Goal: Leave review/rating: Share an evaluation or opinion about a product, service, or content

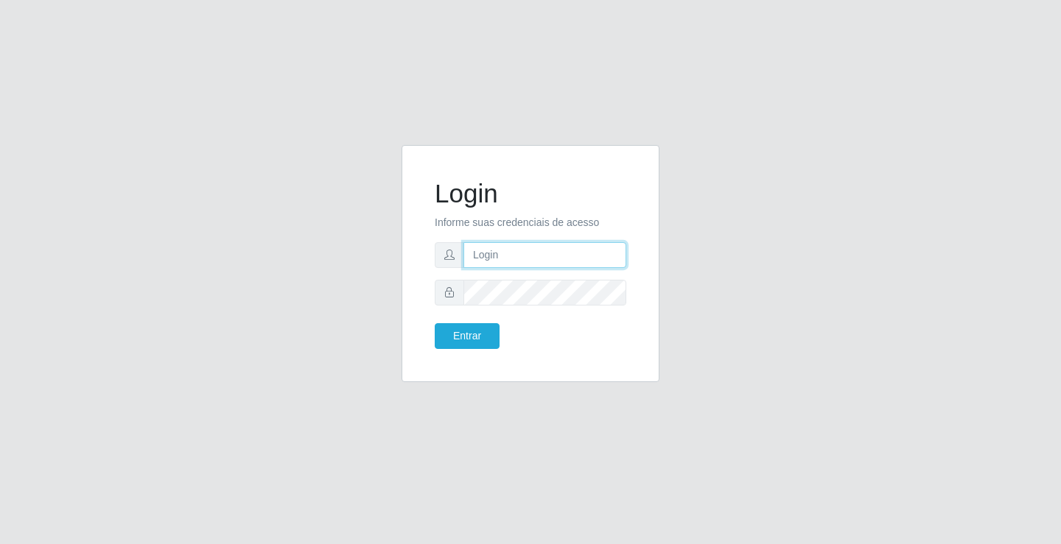
click at [497, 257] on input "text" at bounding box center [544, 255] width 163 height 26
type input "paulo@ideal"
click at [482, 329] on button "Entrar" at bounding box center [467, 336] width 65 height 26
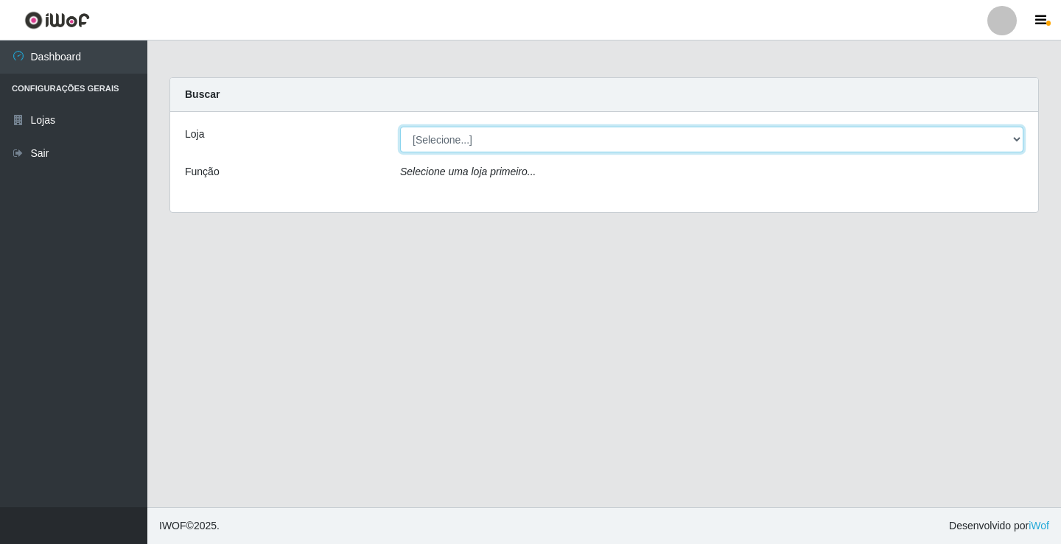
click at [571, 138] on select "[Selecione...] Ideal - Conceição" at bounding box center [711, 140] width 623 height 26
select select "231"
click at [400, 127] on select "[Selecione...] Ideal - Conceição" at bounding box center [711, 140] width 623 height 26
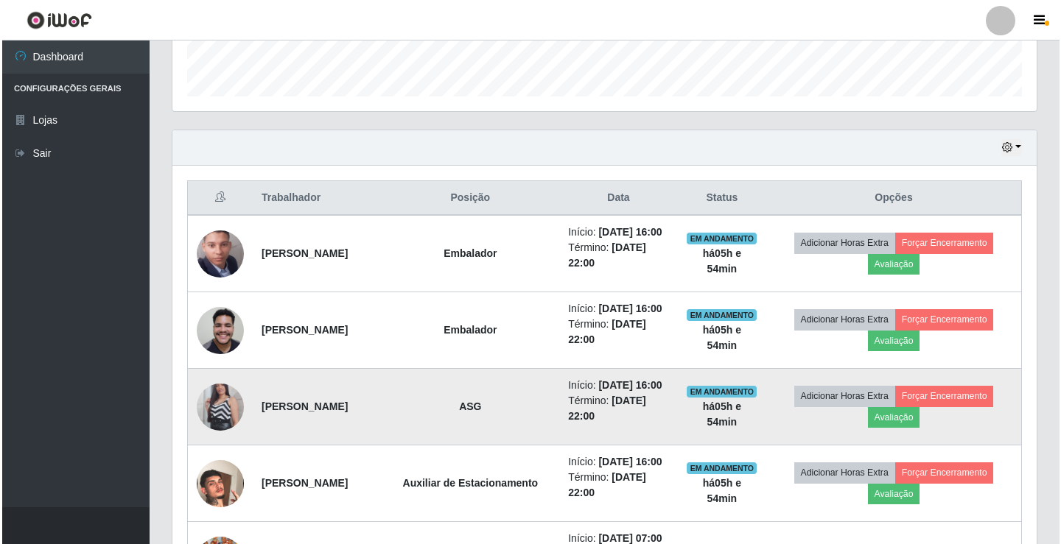
scroll to position [404, 0]
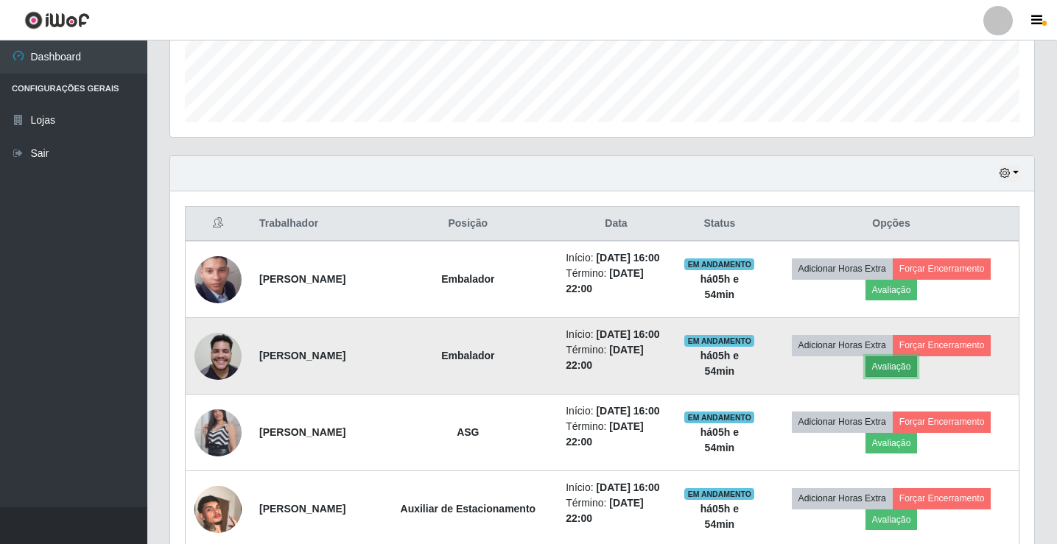
click at [897, 365] on button "Avaliação" at bounding box center [891, 366] width 52 height 21
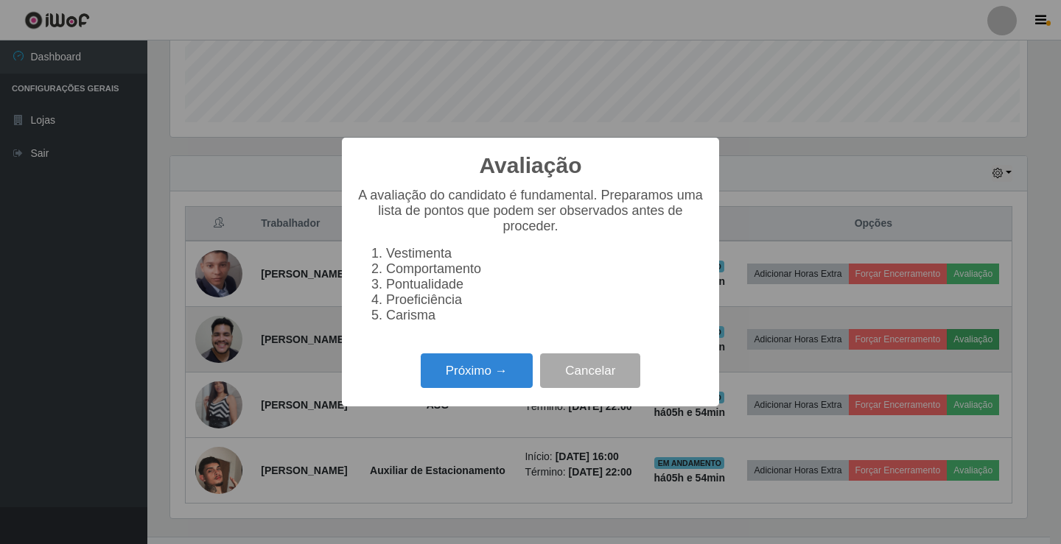
scroll to position [306, 857]
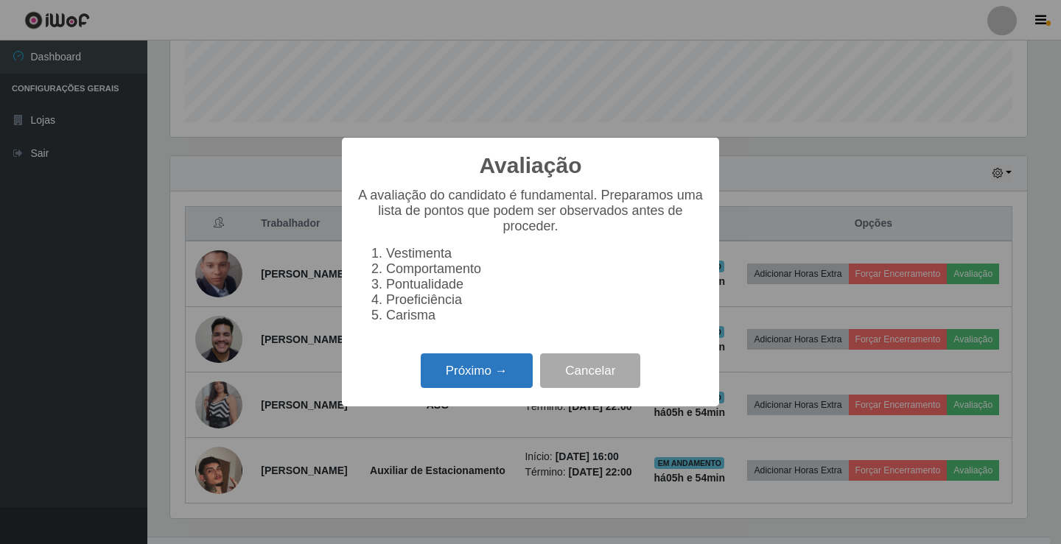
click at [509, 379] on button "Próximo →" at bounding box center [477, 371] width 112 height 35
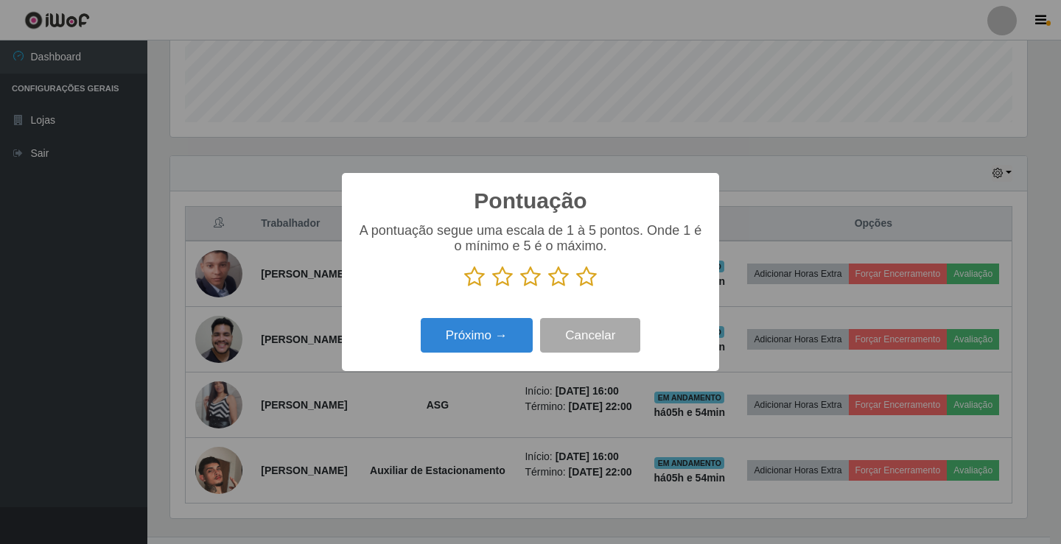
scroll to position [736229, 735678]
click at [558, 278] on icon at bounding box center [558, 277] width 21 height 22
click at [548, 288] on input "radio" at bounding box center [548, 288] width 0 height 0
click at [498, 331] on button "Próximo →" at bounding box center [477, 335] width 112 height 35
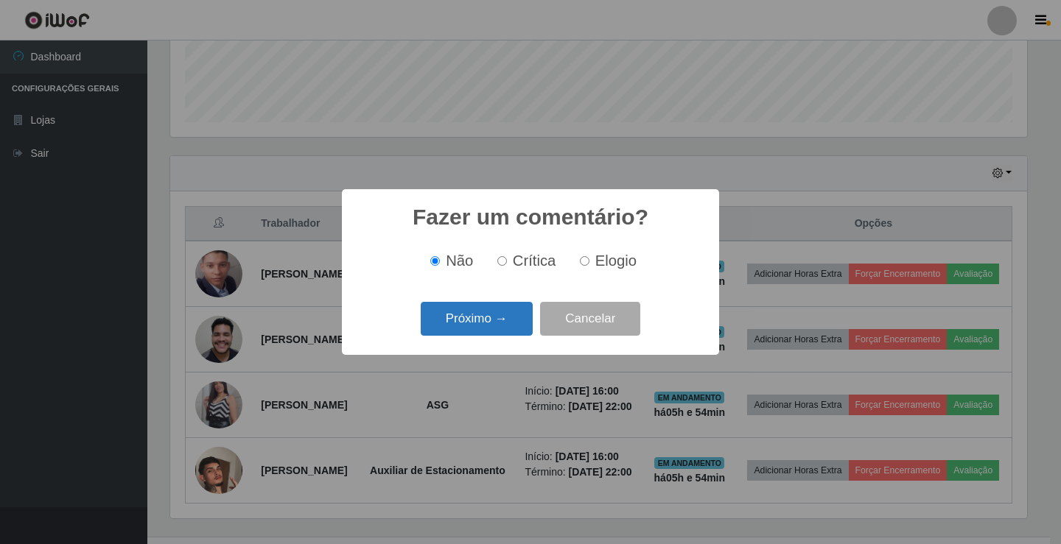
click at [513, 318] on button "Próximo →" at bounding box center [477, 319] width 112 height 35
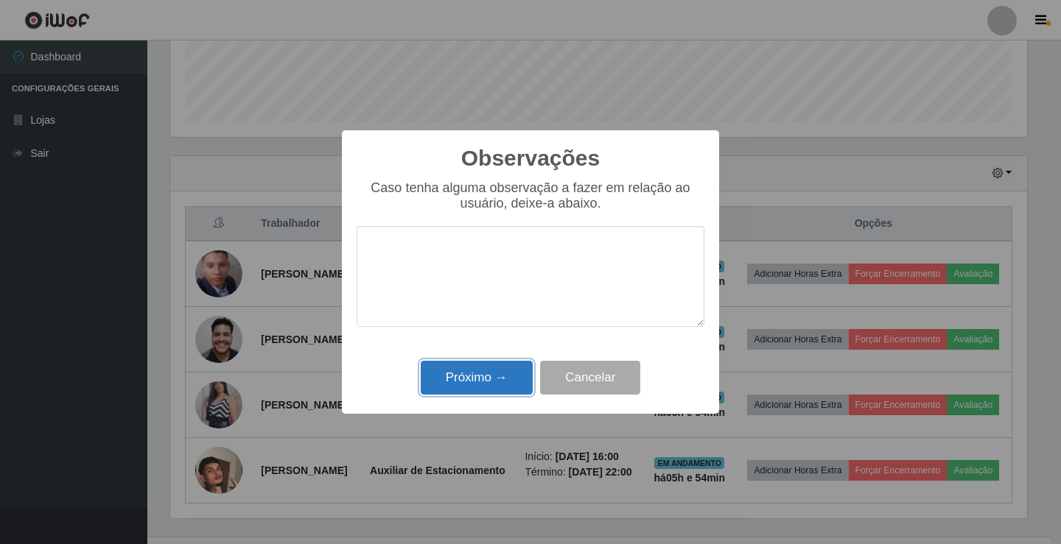
click at [514, 371] on button "Próximo →" at bounding box center [477, 378] width 112 height 35
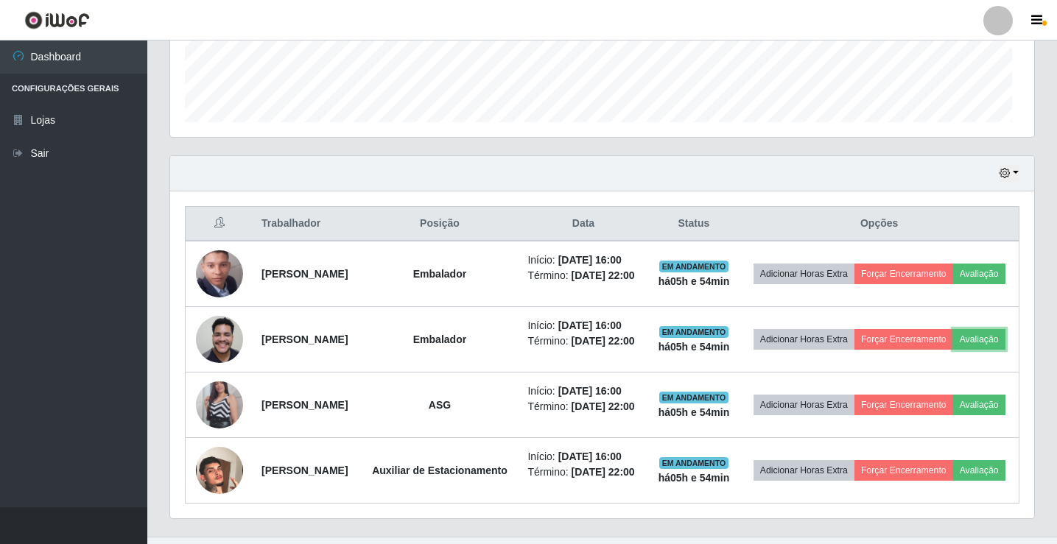
scroll to position [306, 864]
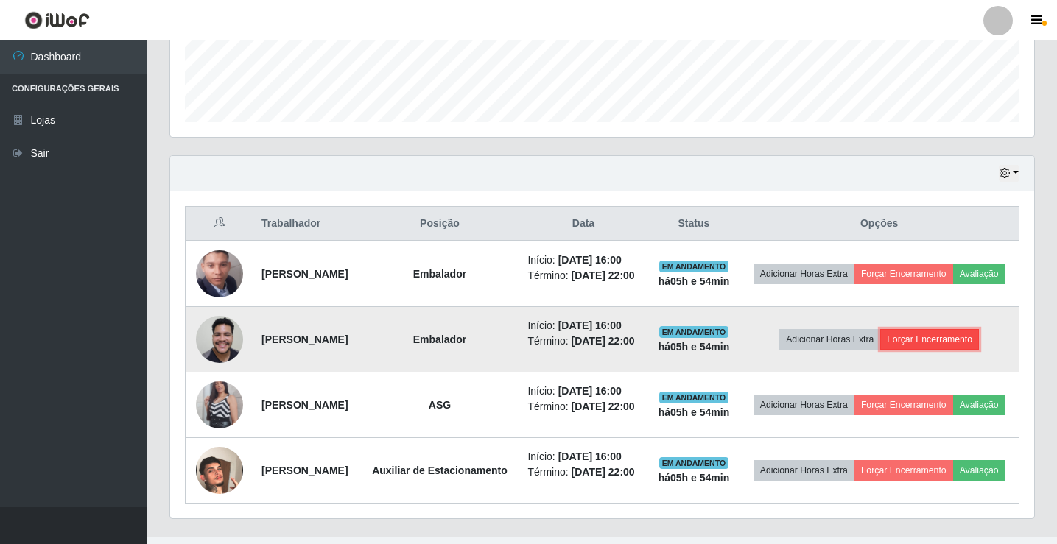
click at [967, 350] on button "Forçar Encerramento" at bounding box center [929, 339] width 99 height 21
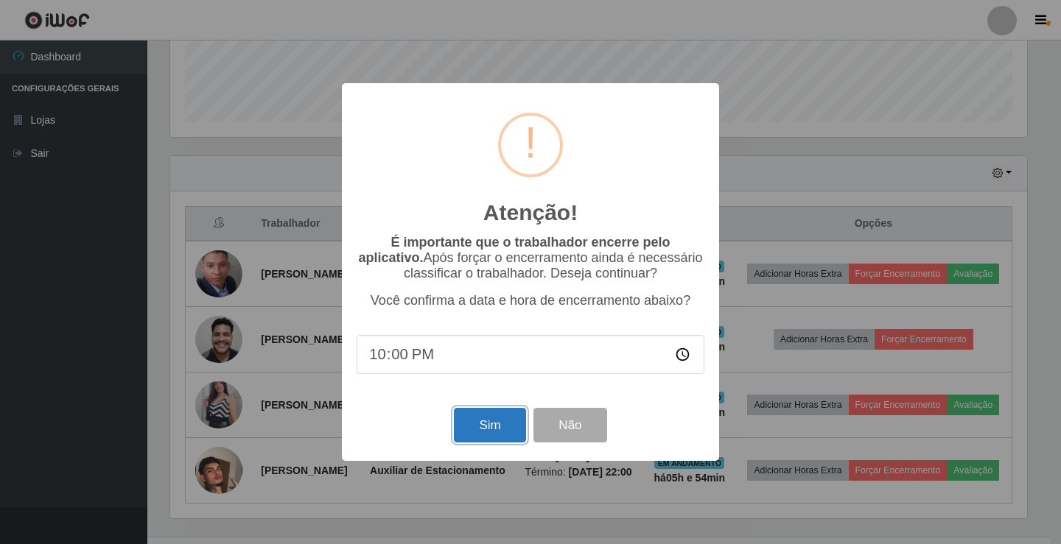
click at [482, 424] on button "Sim" at bounding box center [489, 425] width 71 height 35
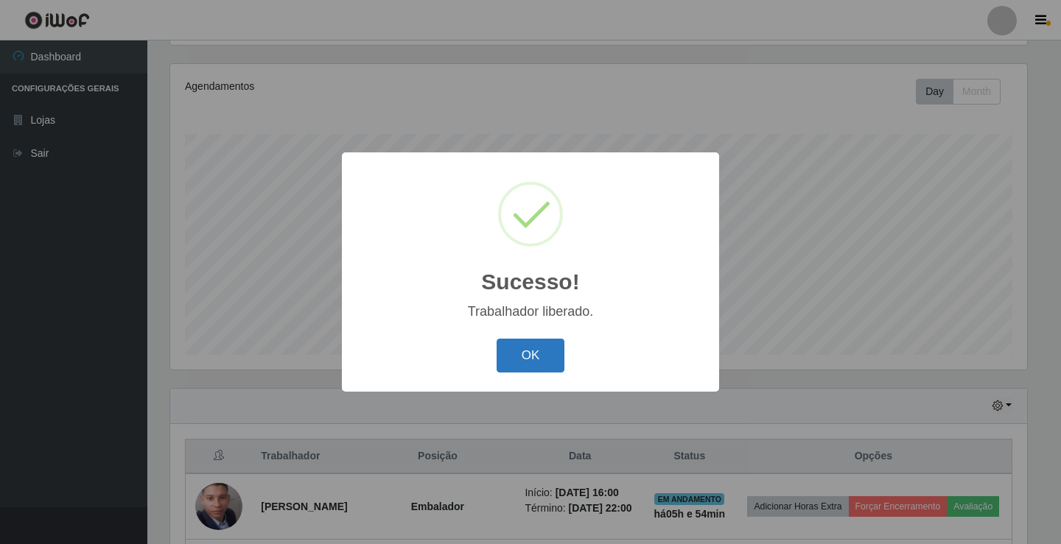
click at [510, 348] on button "OK" at bounding box center [530, 356] width 68 height 35
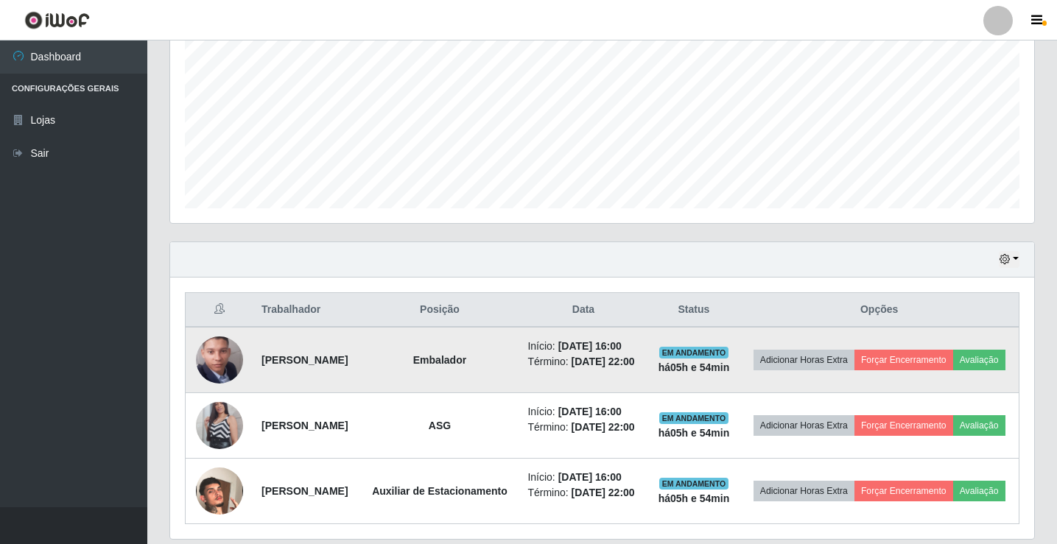
scroll to position [319, 0]
click at [953, 370] on button "Avaliação" at bounding box center [979, 359] width 52 height 21
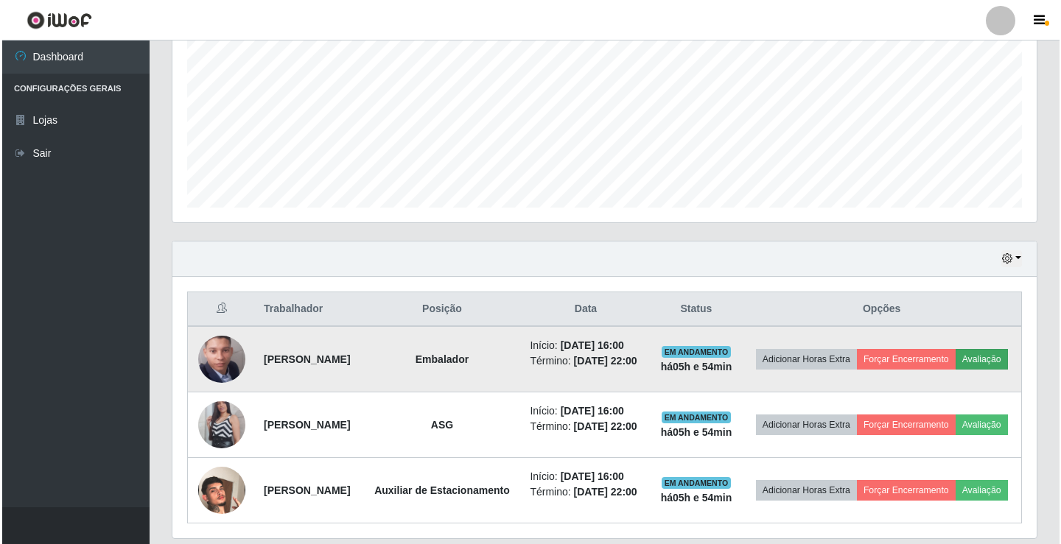
scroll to position [306, 857]
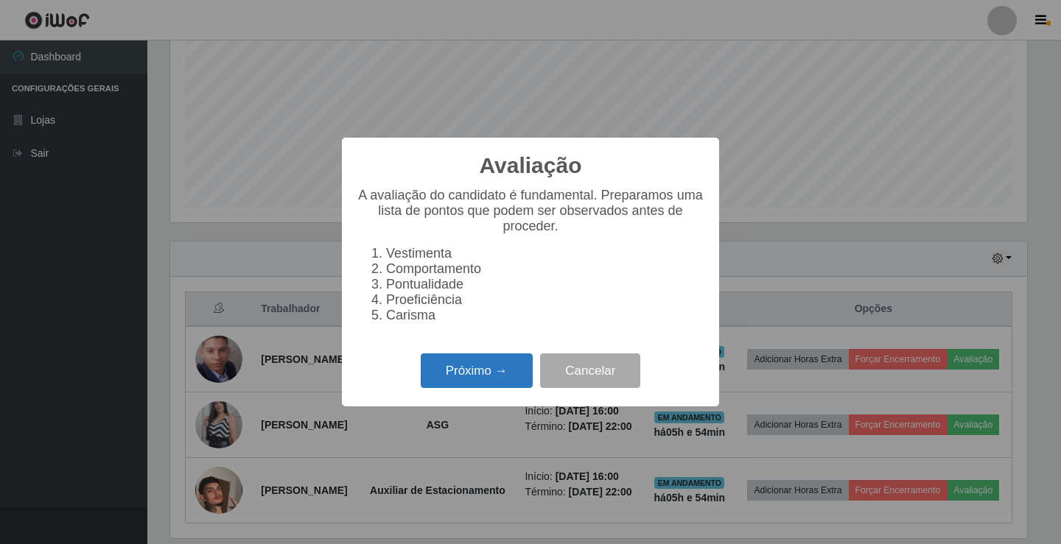
click at [488, 376] on button "Próximo →" at bounding box center [477, 371] width 112 height 35
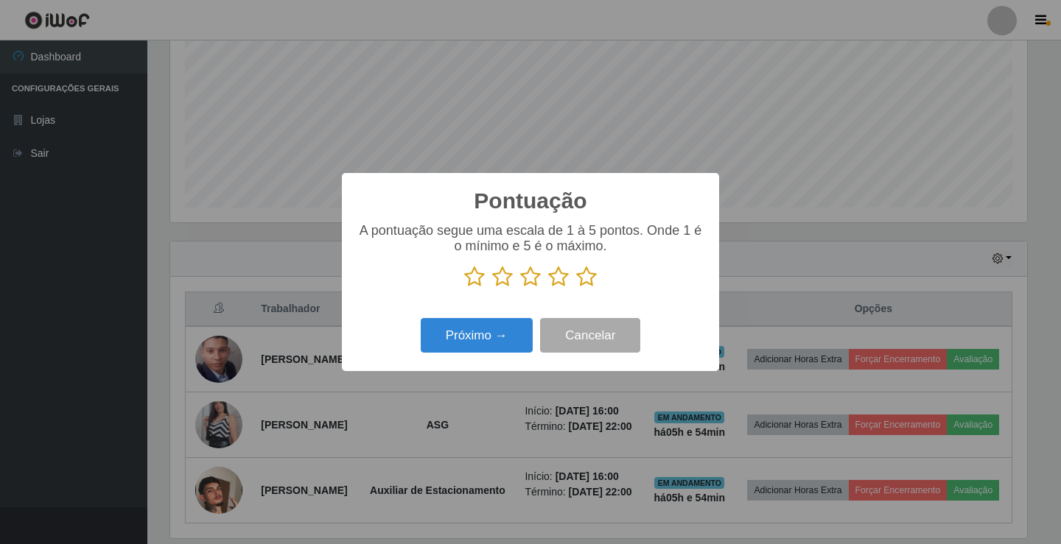
click at [560, 278] on icon at bounding box center [558, 277] width 21 height 22
click at [548, 288] on input "radio" at bounding box center [548, 288] width 0 height 0
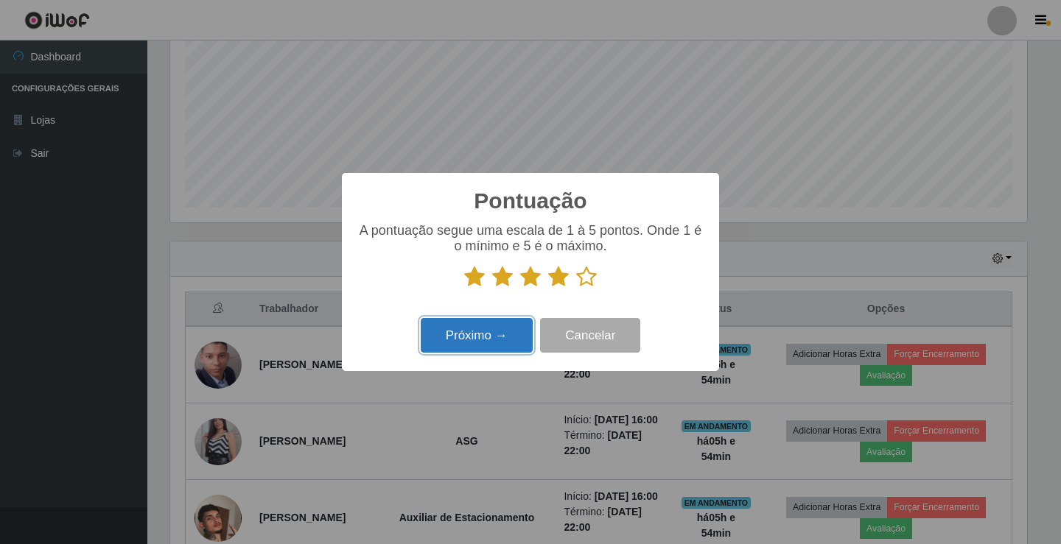
click at [502, 328] on button "Próximo →" at bounding box center [477, 335] width 112 height 35
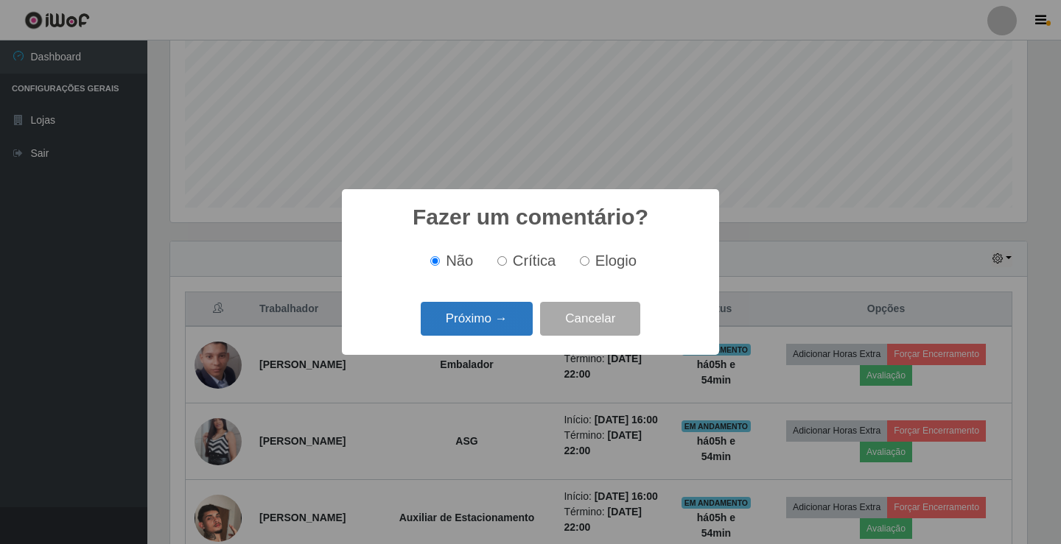
click at [511, 320] on button "Próximo →" at bounding box center [477, 319] width 112 height 35
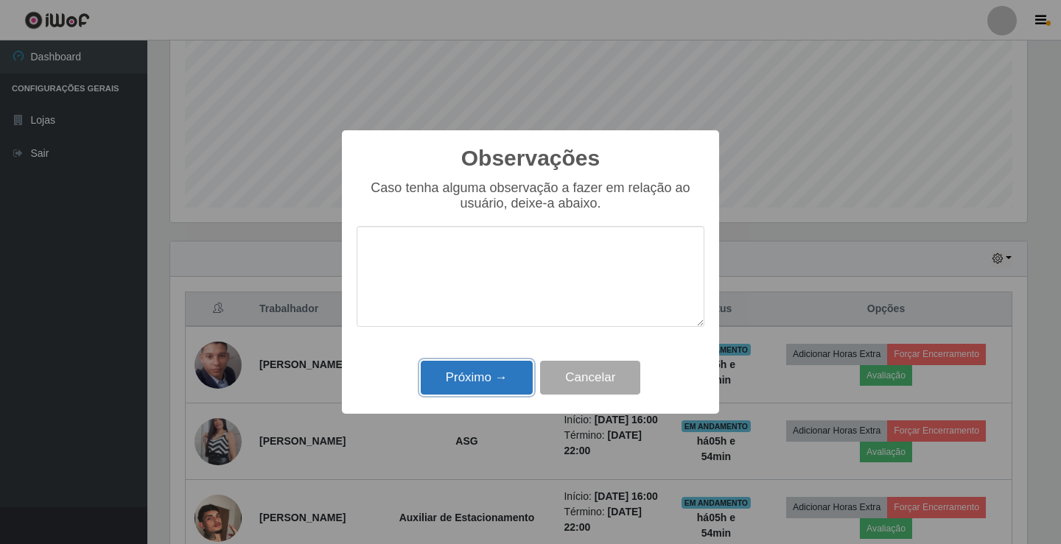
click at [501, 374] on button "Próximo →" at bounding box center [477, 378] width 112 height 35
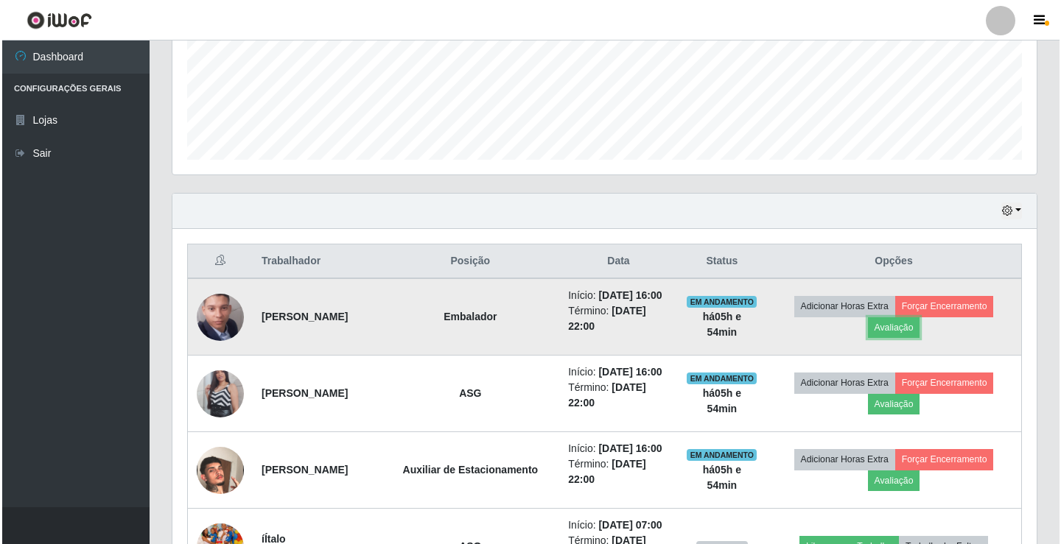
scroll to position [466, 0]
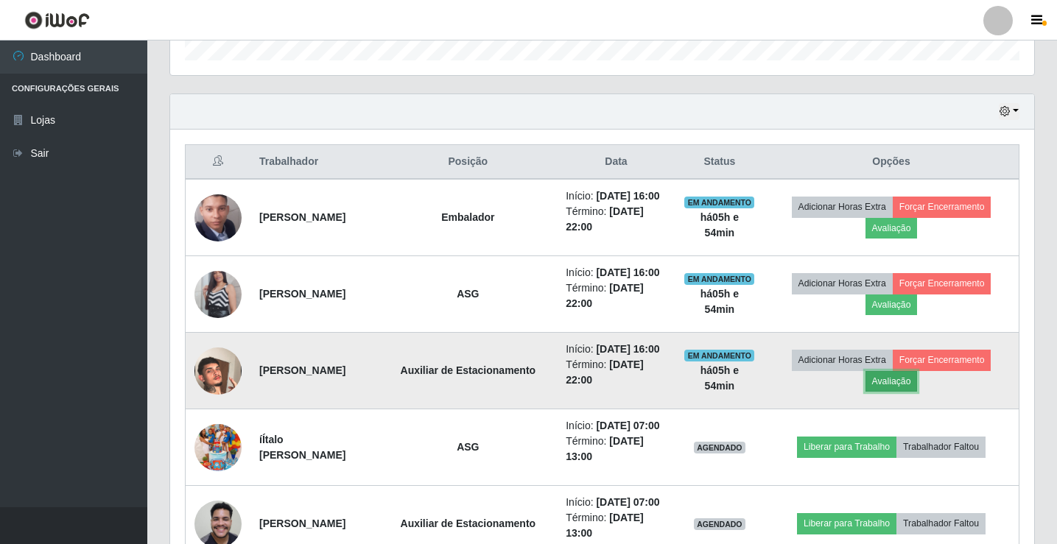
click at [903, 380] on button "Avaliação" at bounding box center [891, 381] width 52 height 21
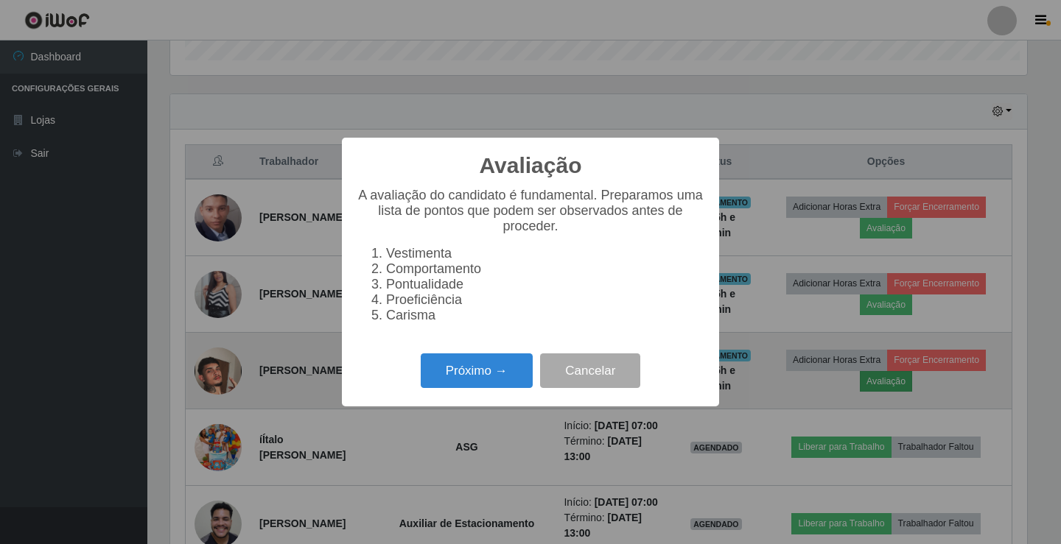
scroll to position [306, 857]
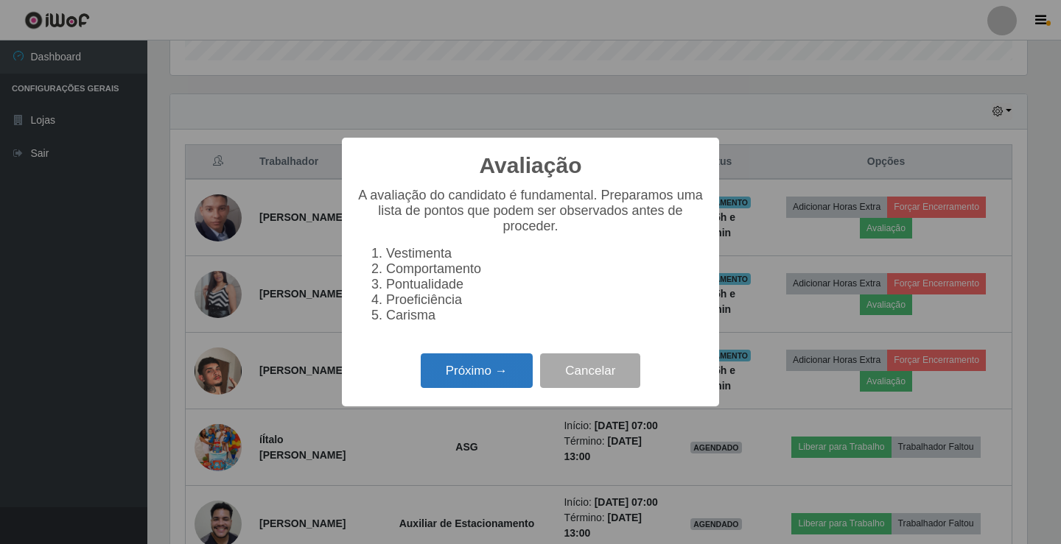
click at [495, 375] on button "Próximo →" at bounding box center [477, 371] width 112 height 35
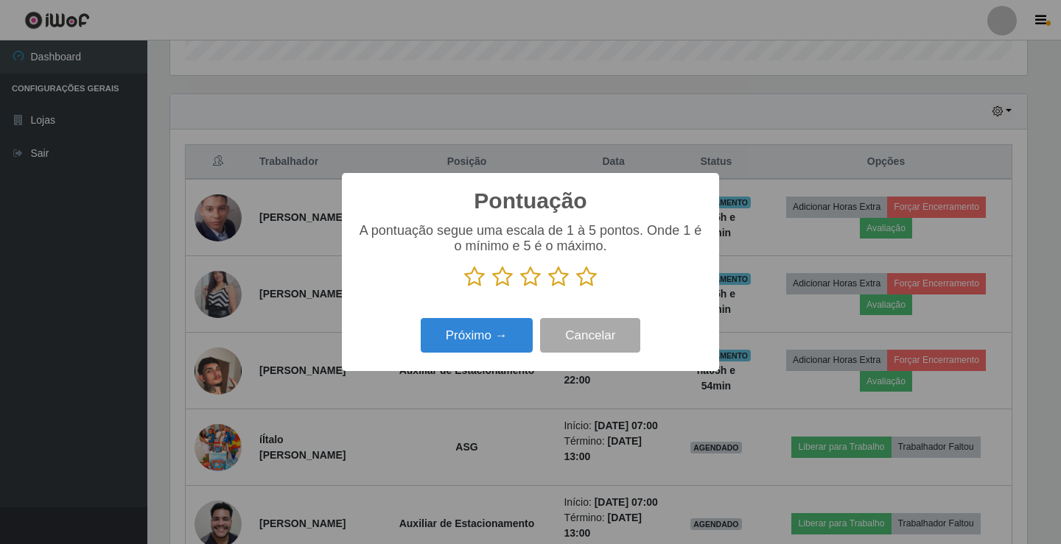
scroll to position [736229, 735678]
click at [559, 280] on icon at bounding box center [558, 277] width 21 height 22
click at [548, 288] on input "radio" at bounding box center [548, 288] width 0 height 0
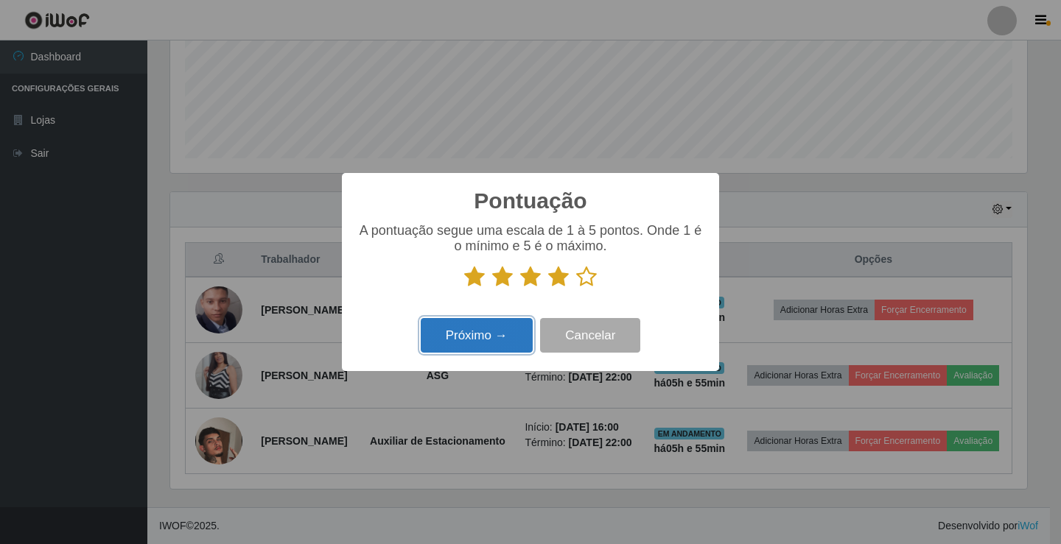
click at [491, 336] on button "Próximo →" at bounding box center [477, 335] width 112 height 35
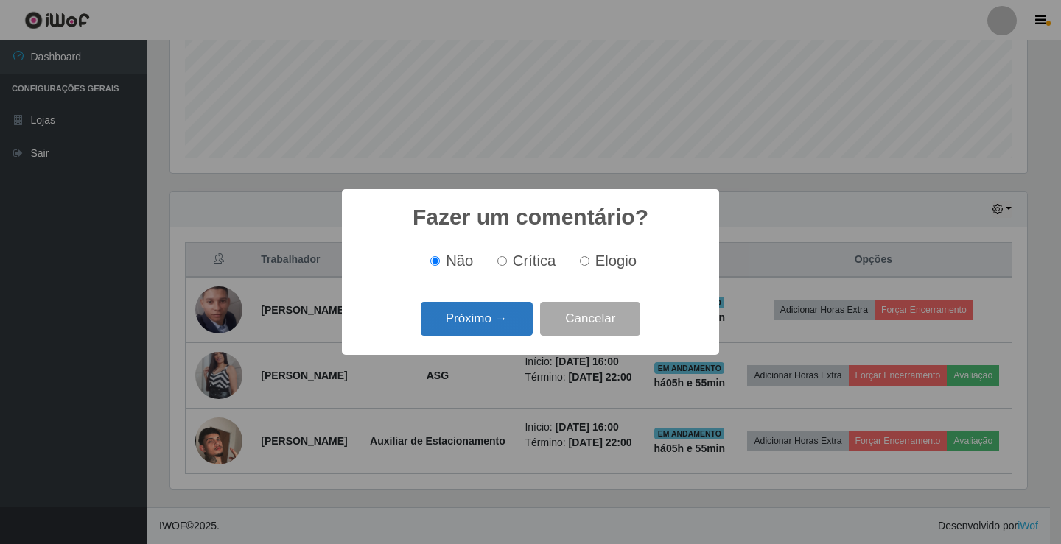
click at [515, 307] on button "Próximo →" at bounding box center [477, 319] width 112 height 35
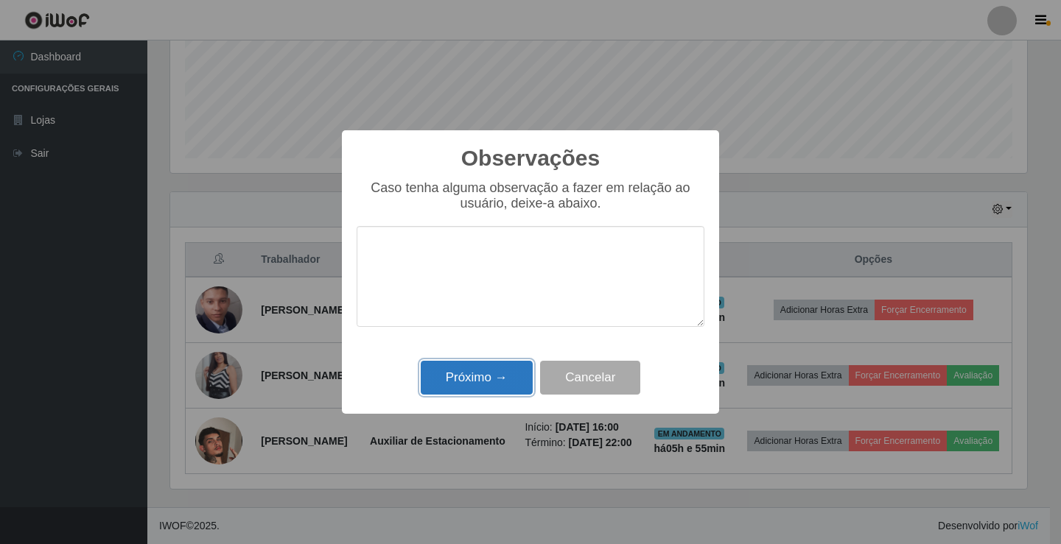
click at [505, 382] on button "Próximo →" at bounding box center [477, 378] width 112 height 35
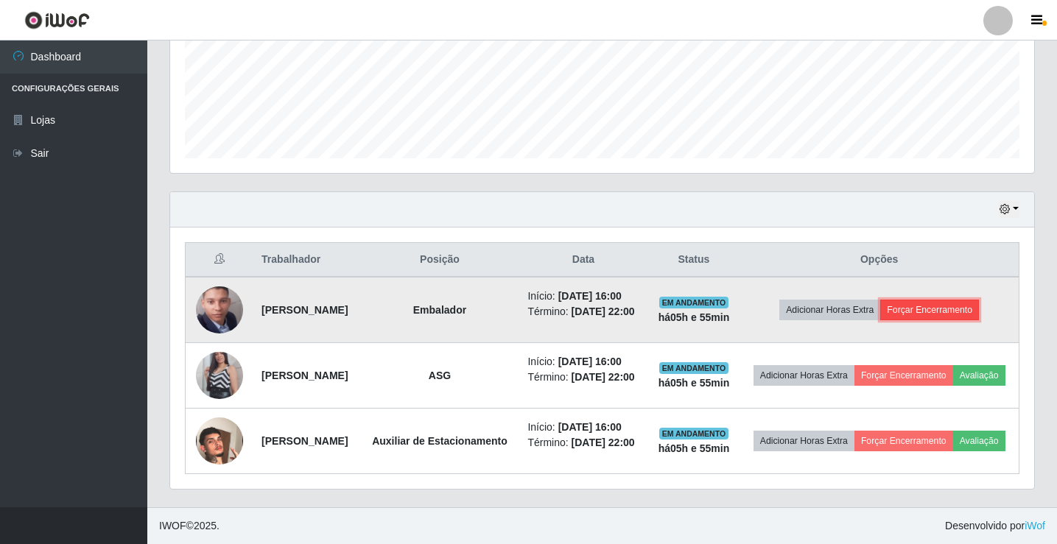
click at [919, 300] on button "Forçar Encerramento" at bounding box center [929, 310] width 99 height 21
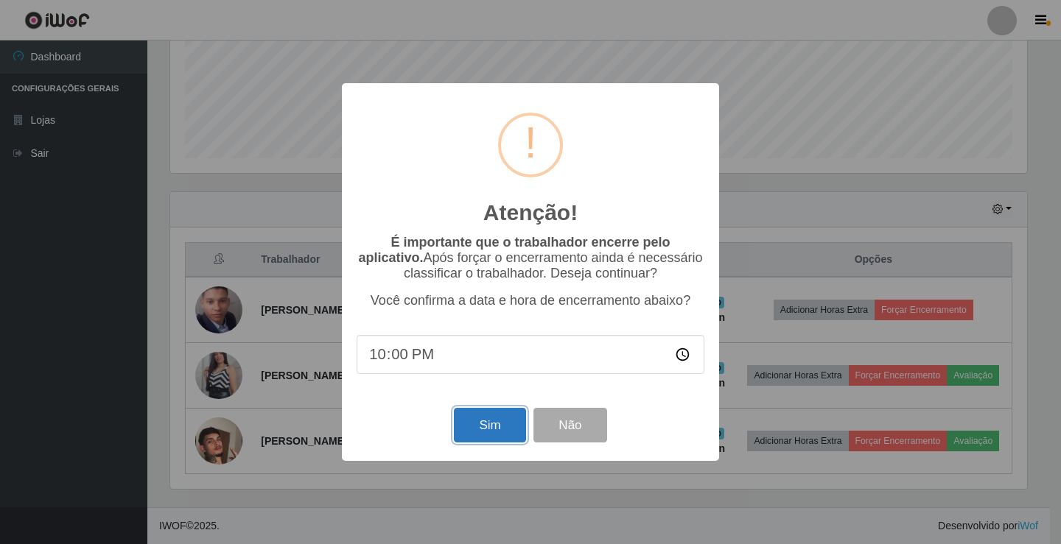
click at [503, 423] on button "Sim" at bounding box center [489, 425] width 71 height 35
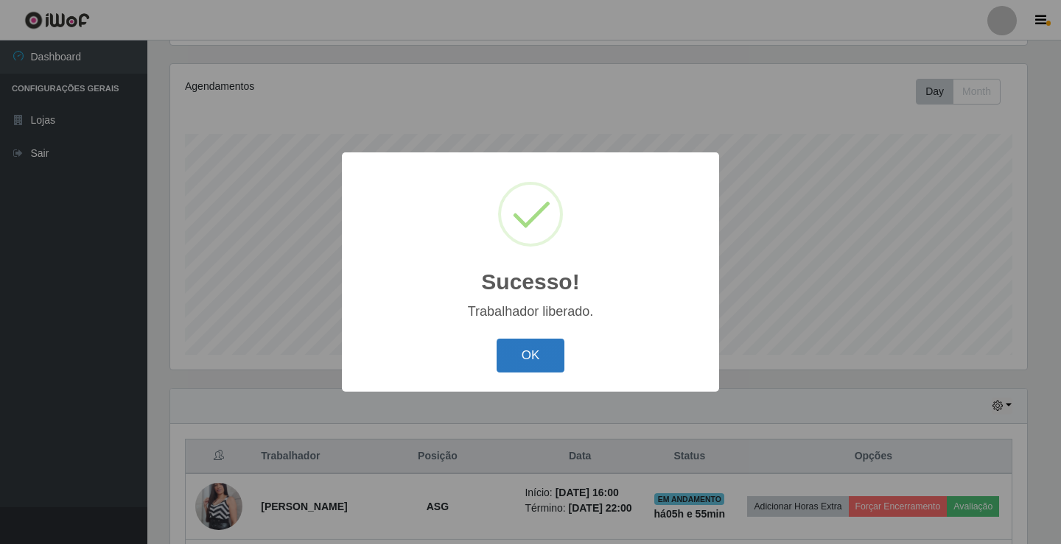
click at [513, 353] on button "OK" at bounding box center [530, 356] width 68 height 35
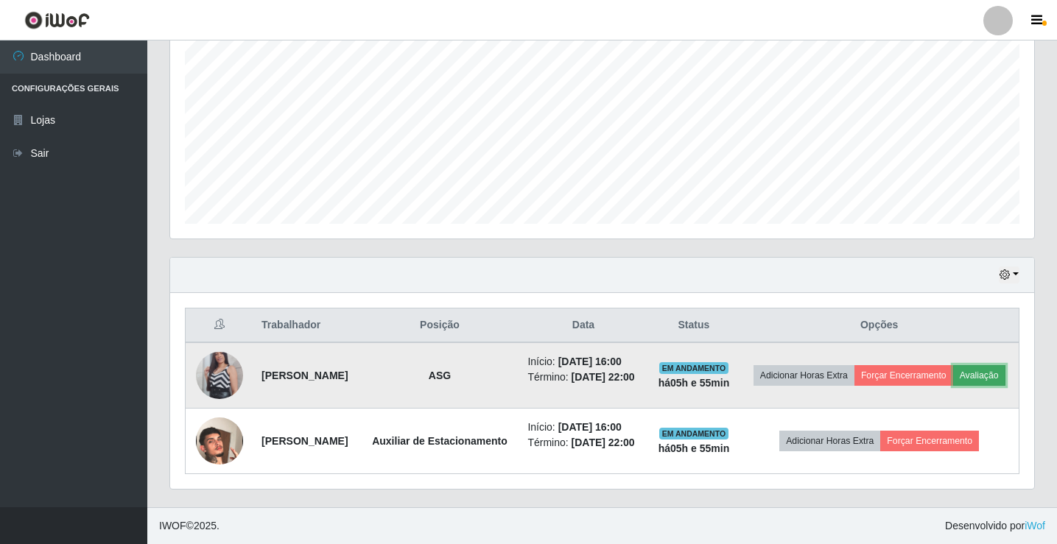
click at [953, 370] on button "Avaliação" at bounding box center [979, 375] width 52 height 21
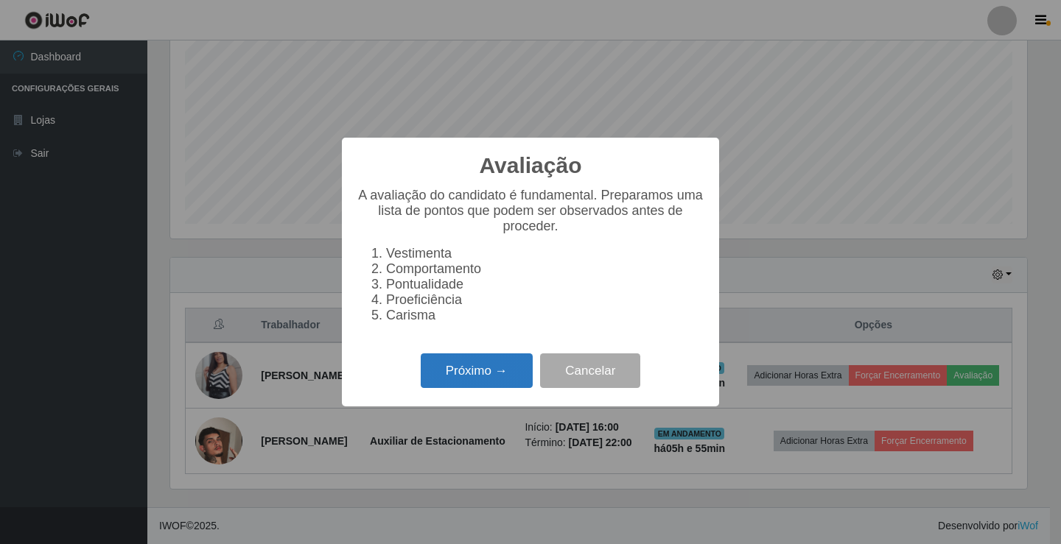
click at [486, 375] on button "Próximo →" at bounding box center [477, 371] width 112 height 35
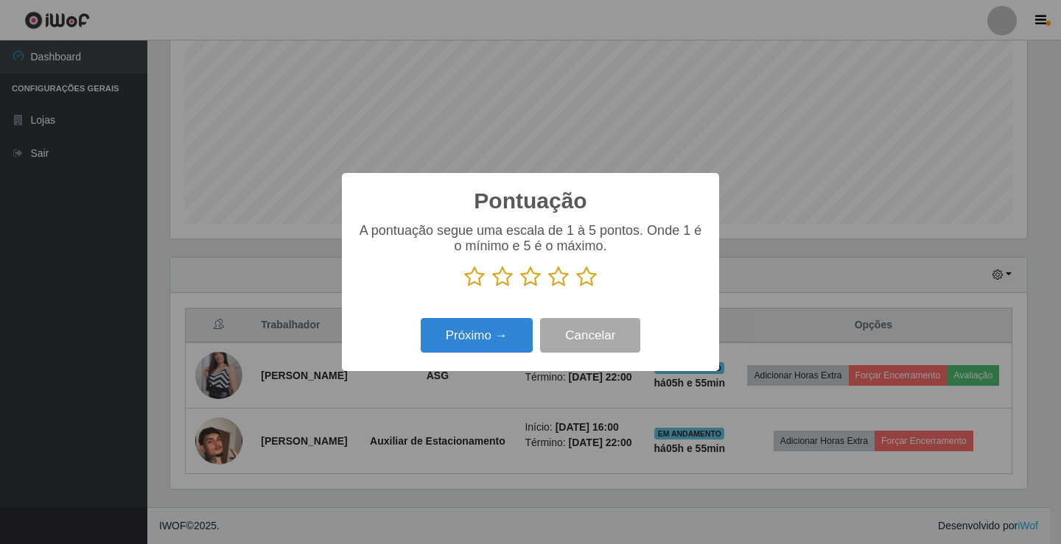
click at [558, 278] on icon at bounding box center [558, 277] width 21 height 22
click at [548, 288] on input "radio" at bounding box center [548, 288] width 0 height 0
click at [462, 333] on button "Próximo →" at bounding box center [477, 335] width 112 height 35
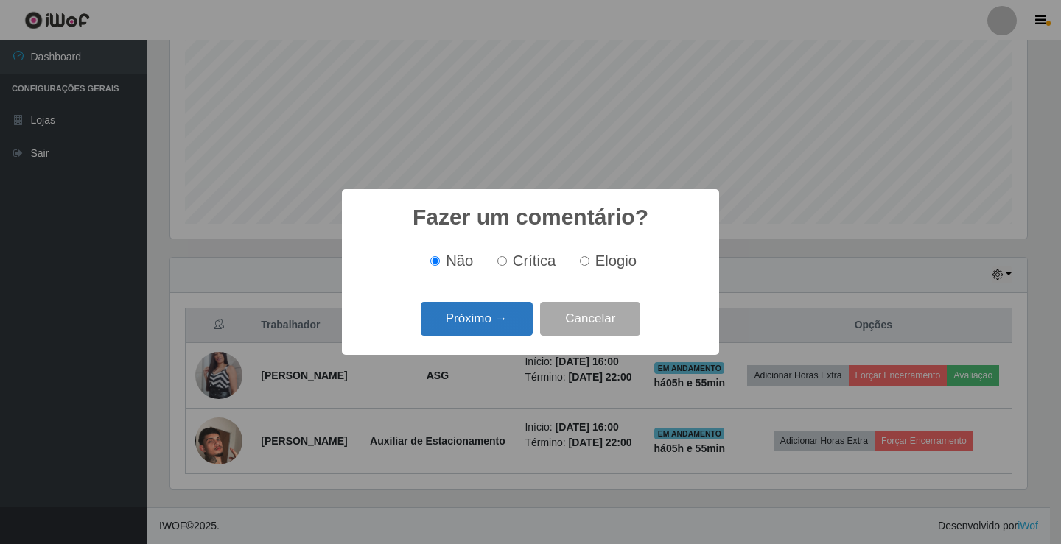
click at [485, 318] on button "Próximo →" at bounding box center [477, 319] width 112 height 35
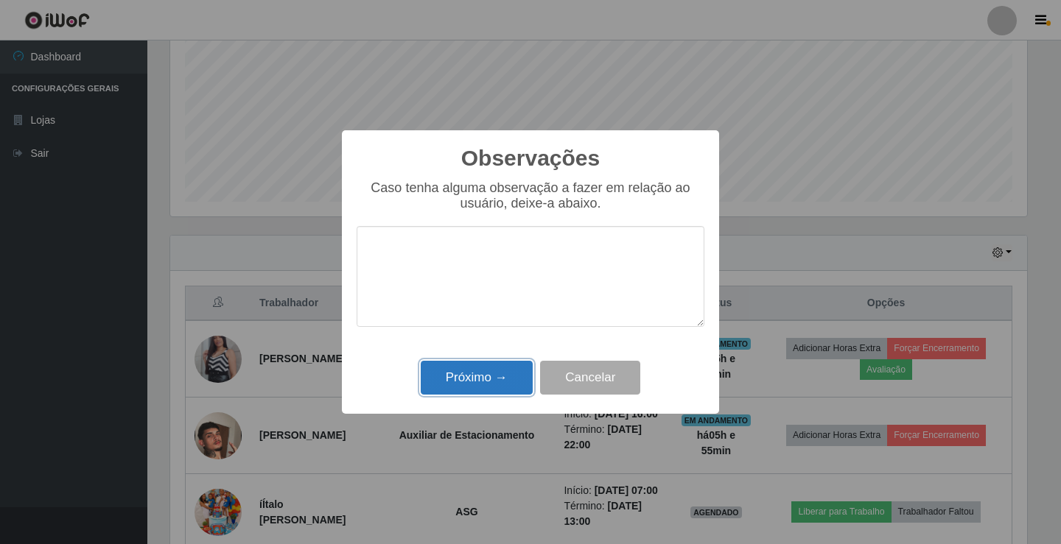
click at [477, 379] on button "Próximo →" at bounding box center [477, 378] width 112 height 35
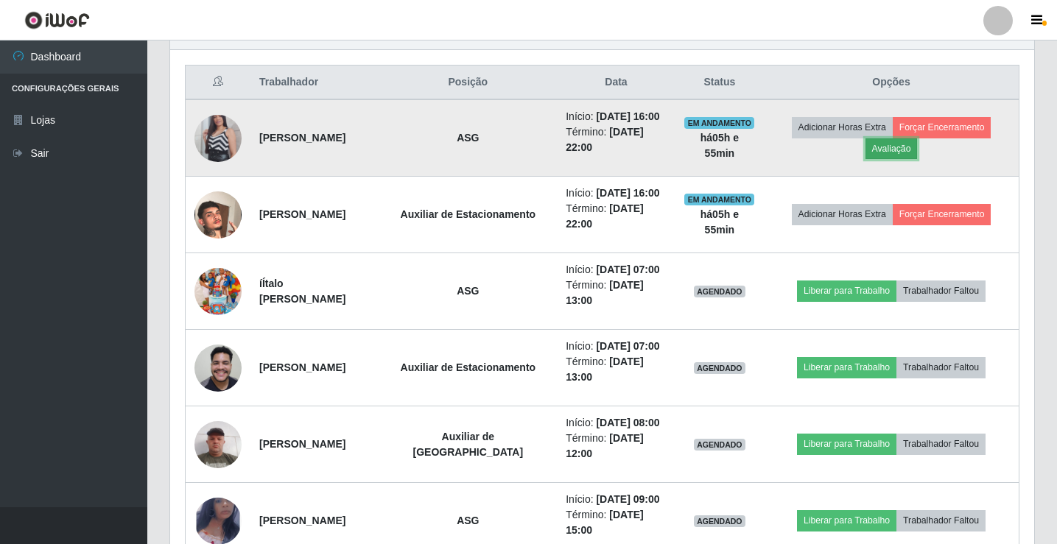
click at [912, 150] on button "Avaliação" at bounding box center [891, 148] width 52 height 21
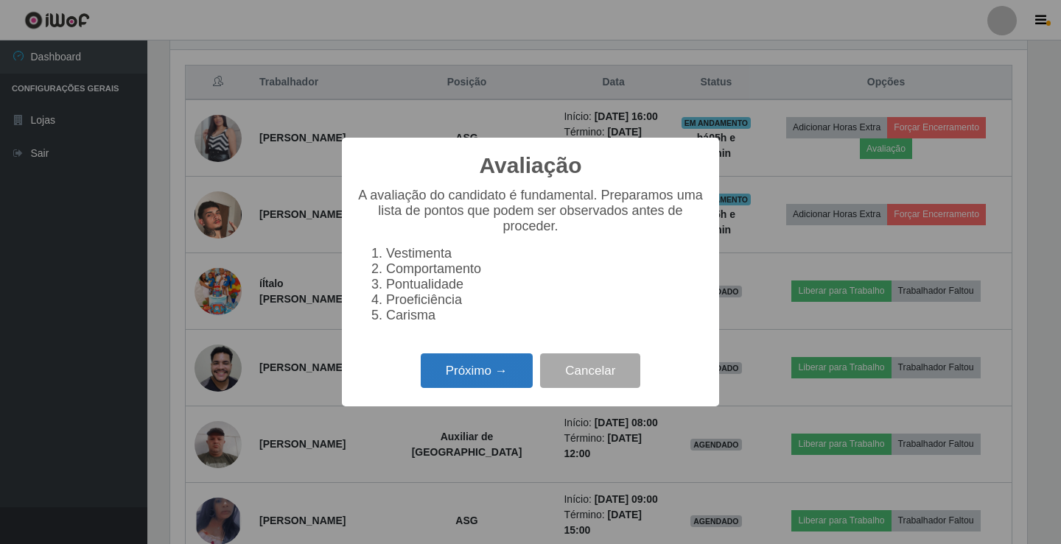
click at [491, 374] on button "Próximo →" at bounding box center [477, 371] width 112 height 35
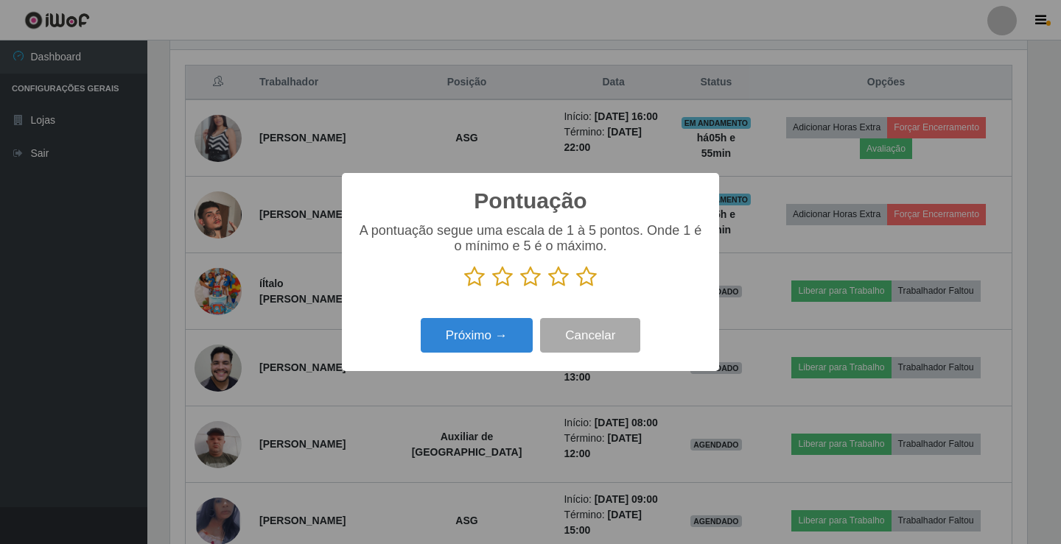
click at [560, 280] on icon at bounding box center [558, 277] width 21 height 22
click at [548, 288] on input "radio" at bounding box center [548, 288] width 0 height 0
click at [506, 331] on button "Próximo →" at bounding box center [477, 335] width 112 height 35
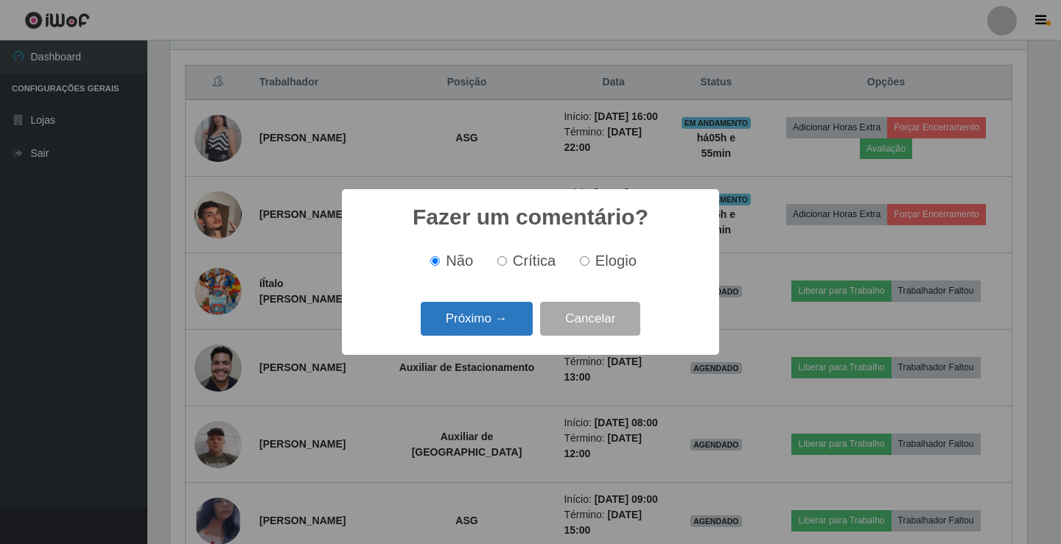
click at [511, 324] on button "Próximo →" at bounding box center [477, 319] width 112 height 35
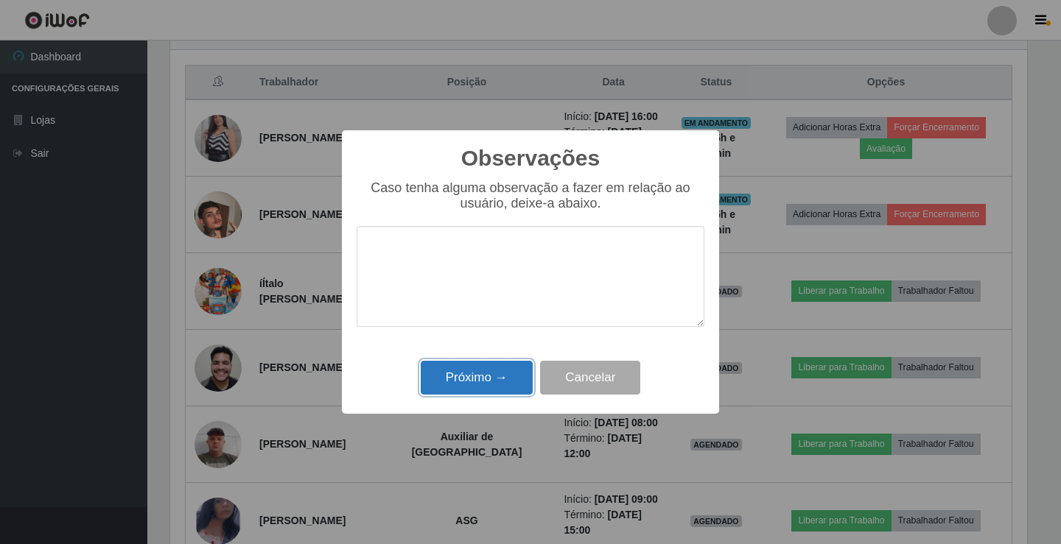
click at [501, 369] on button "Próximo →" at bounding box center [477, 378] width 112 height 35
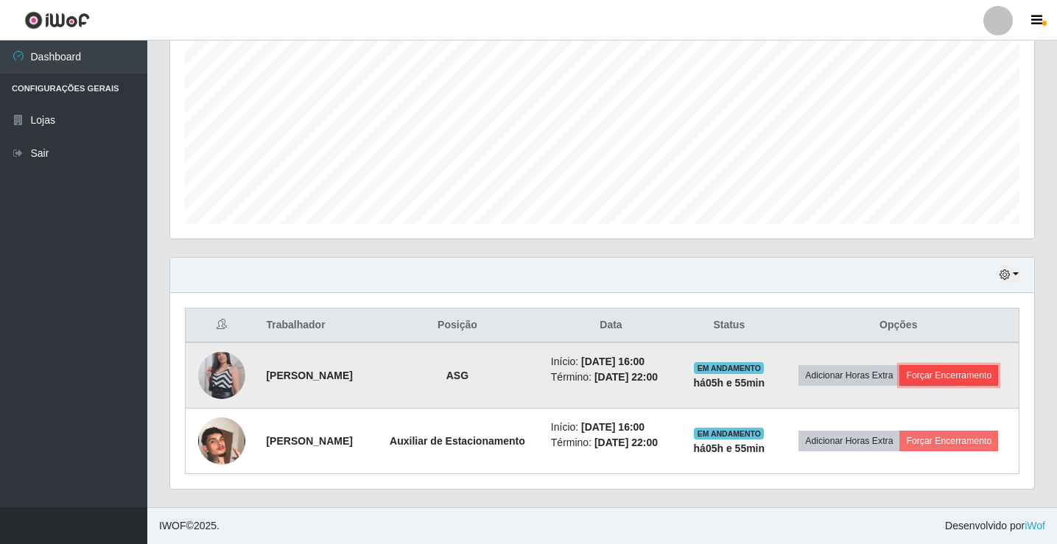
click at [944, 378] on button "Forçar Encerramento" at bounding box center [948, 375] width 99 height 21
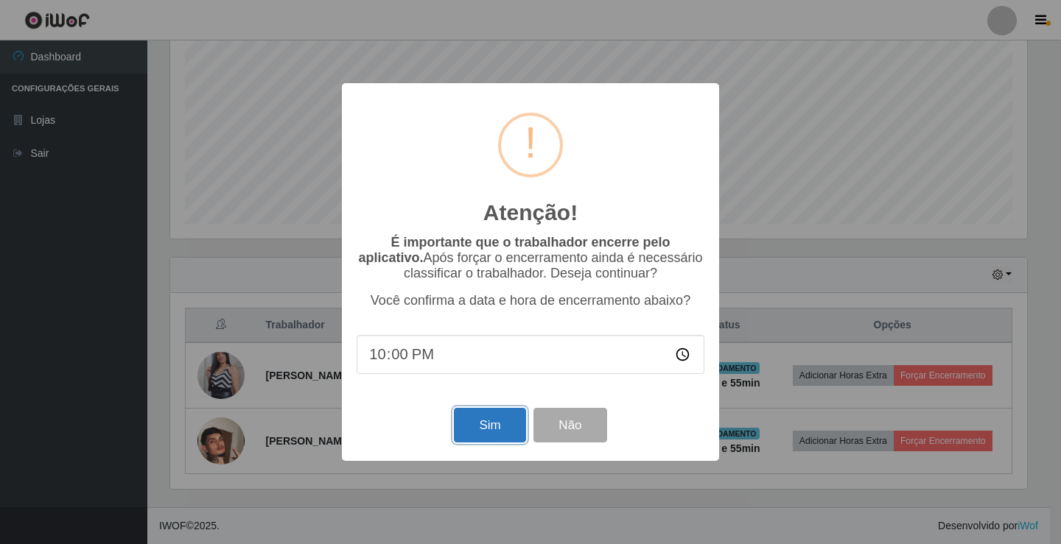
click at [490, 427] on button "Sim" at bounding box center [489, 425] width 71 height 35
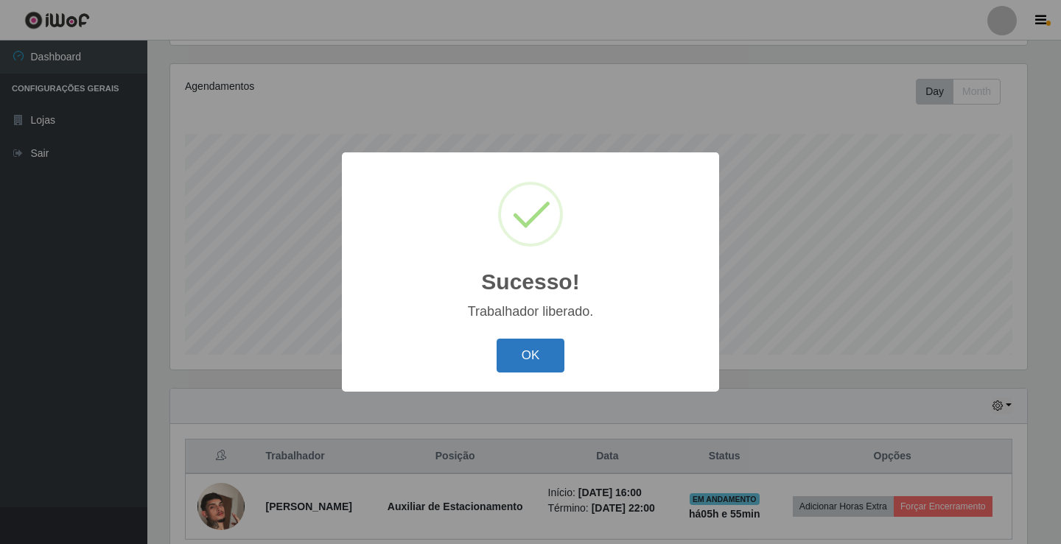
click at [540, 350] on button "OK" at bounding box center [530, 356] width 68 height 35
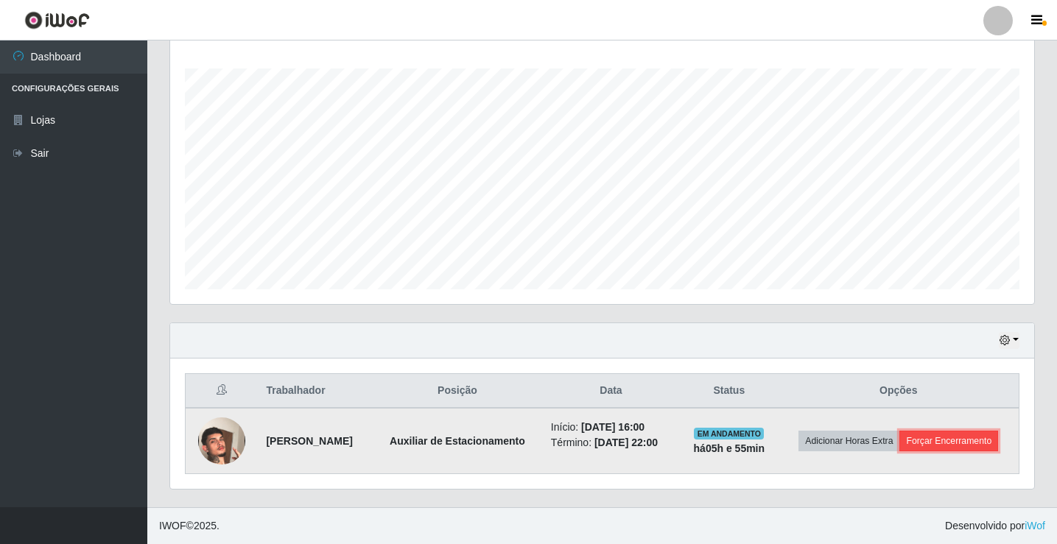
click at [965, 438] on button "Forçar Encerramento" at bounding box center [948, 441] width 99 height 21
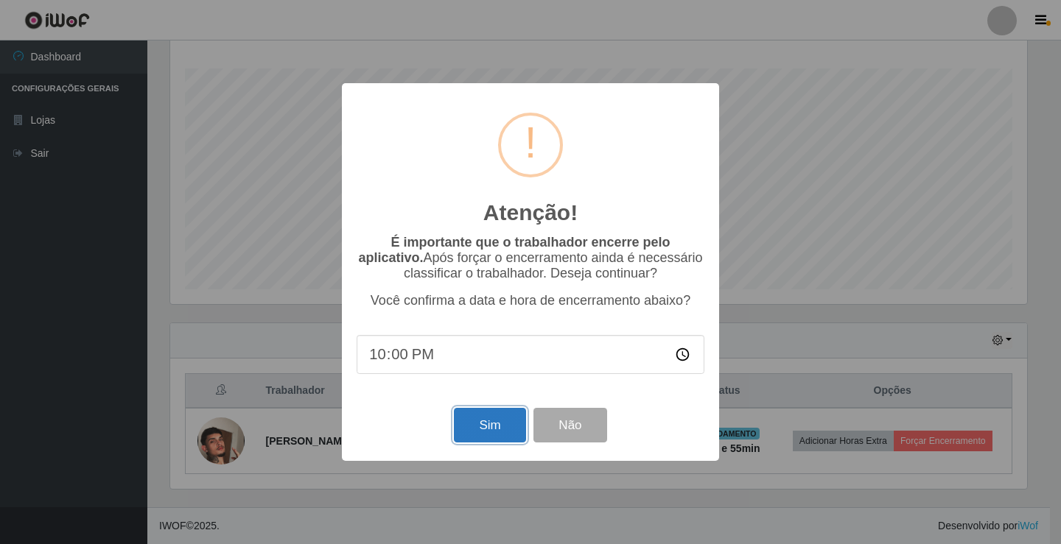
click at [470, 425] on button "Sim" at bounding box center [489, 425] width 71 height 35
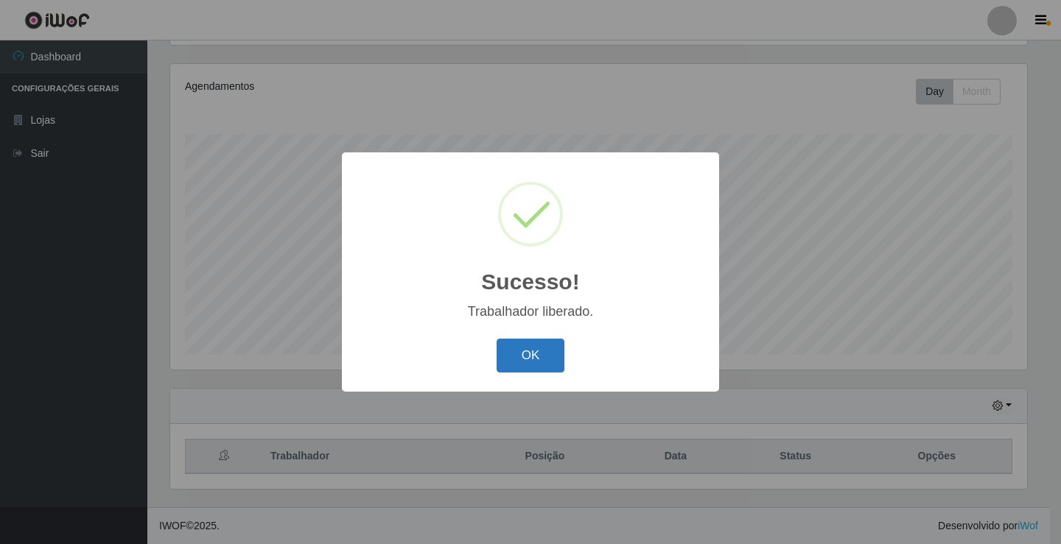
click at [548, 347] on button "OK" at bounding box center [530, 356] width 68 height 35
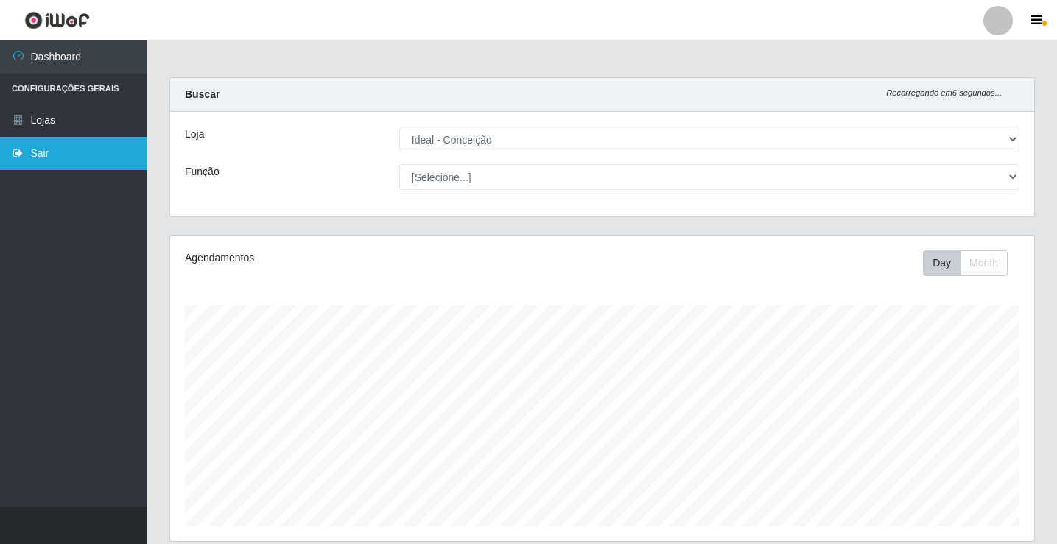
click at [43, 150] on link "Sair" at bounding box center [73, 153] width 147 height 33
